Goal: Task Accomplishment & Management: Complete application form

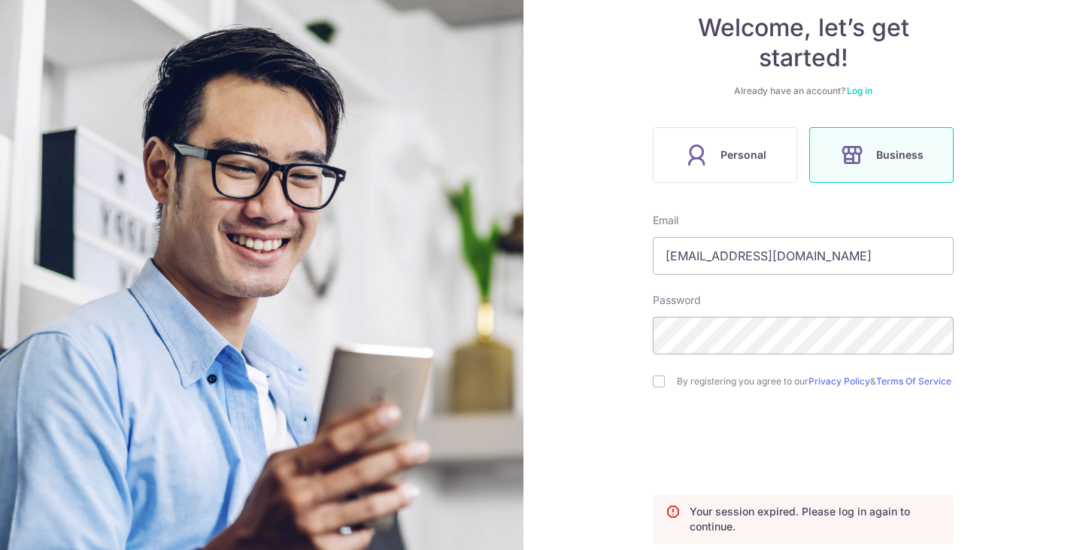
scroll to position [146, 0]
click at [704, 252] on input "[EMAIL_ADDRESS][DOMAIN_NAME]" at bounding box center [803, 254] width 301 height 38
type input "[EMAIL_ADDRESS][DOMAIN_NAME]"
click at [653, 375] on div "By registering you agree to our Privacy Policy & Terms Of Service" at bounding box center [803, 379] width 301 height 18
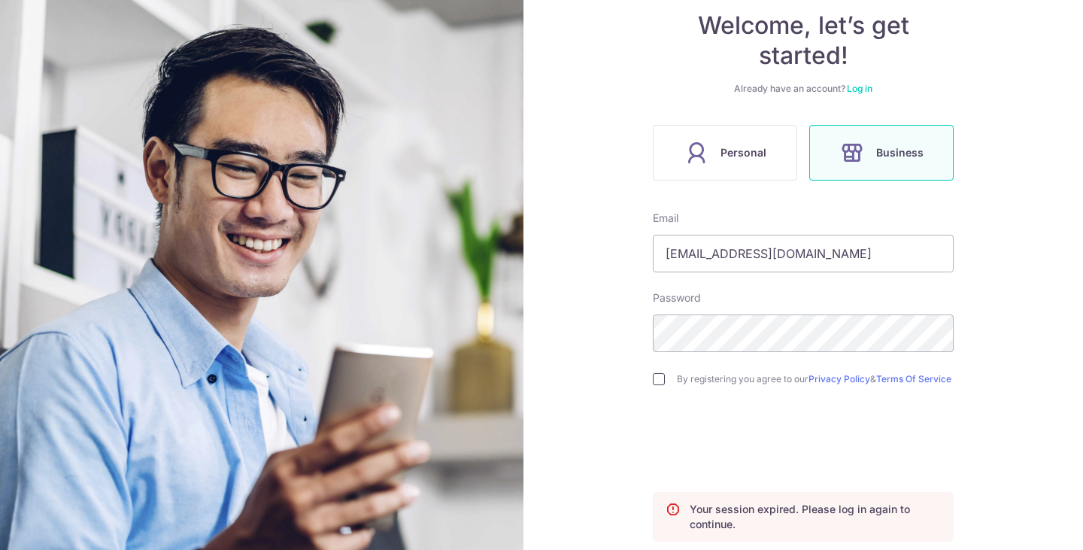
click at [653, 383] on input "checkbox" at bounding box center [659, 379] width 12 height 12
checkbox input "true"
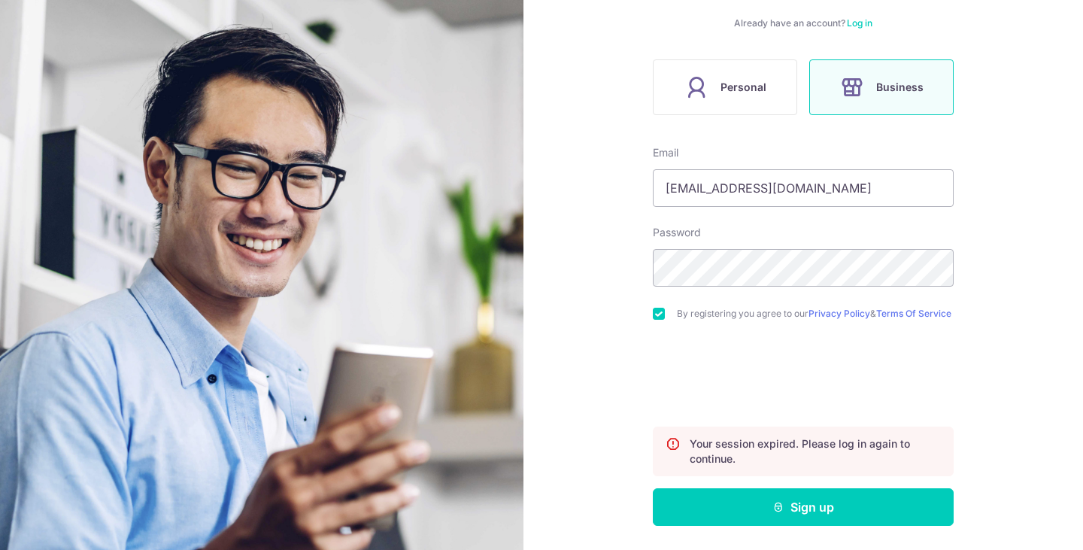
scroll to position [217, 0]
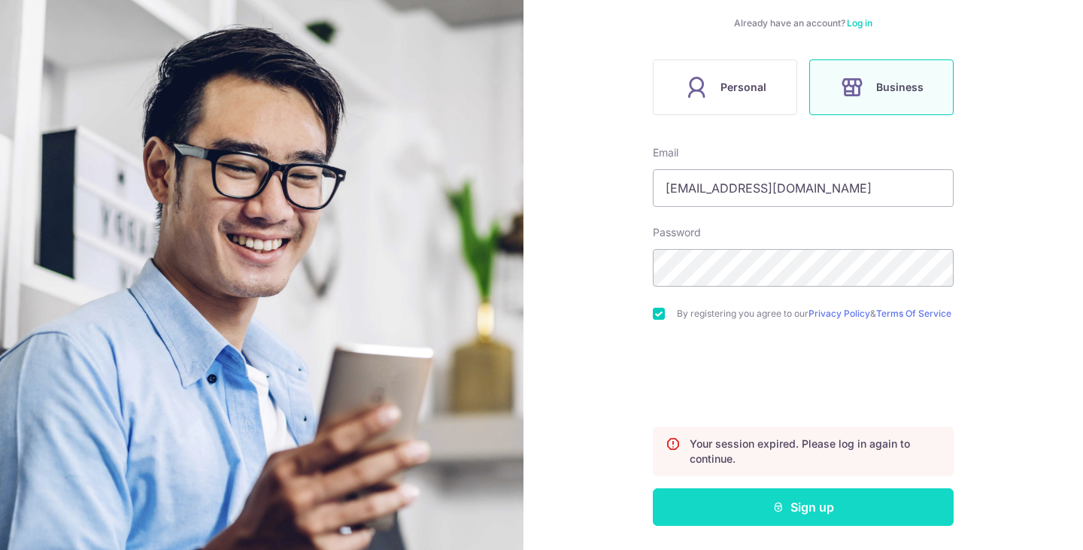
click at [765, 501] on button "Sign up" at bounding box center [803, 507] width 301 height 38
